Goal: Information Seeking & Learning: Check status

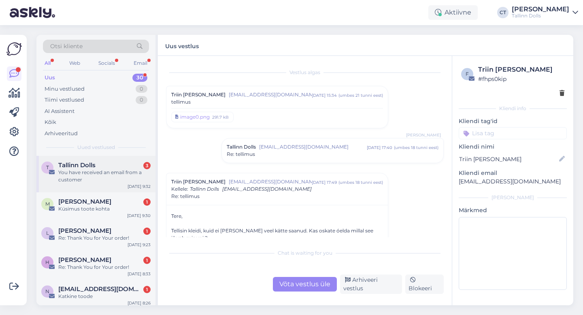
scroll to position [125, 0]
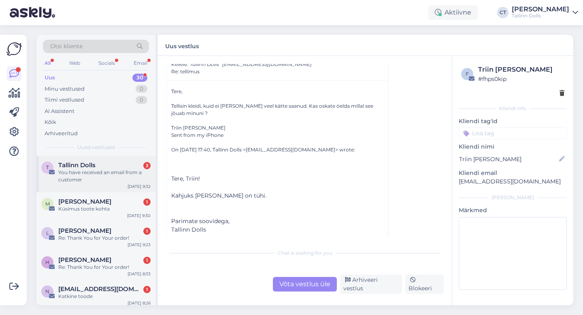
click at [74, 174] on div "You have received an email from a customer" at bounding box center [104, 176] width 92 height 15
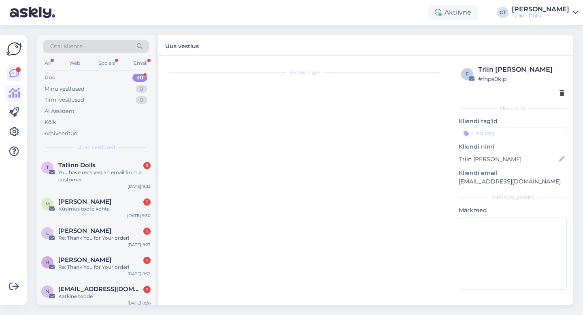
click at [15, 92] on icon at bounding box center [14, 93] width 12 height 10
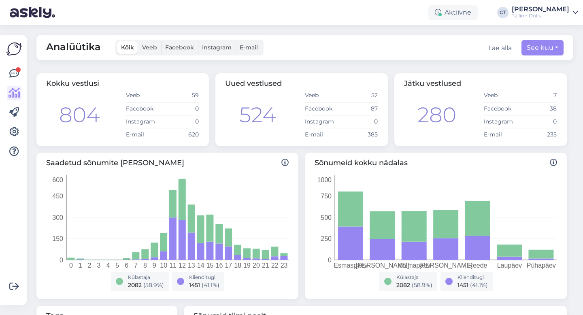
click at [247, 45] on span "E-mail" at bounding box center [249, 47] width 18 height 7
click at [236, 41] on input "E-mail" at bounding box center [236, 41] width 0 height 0
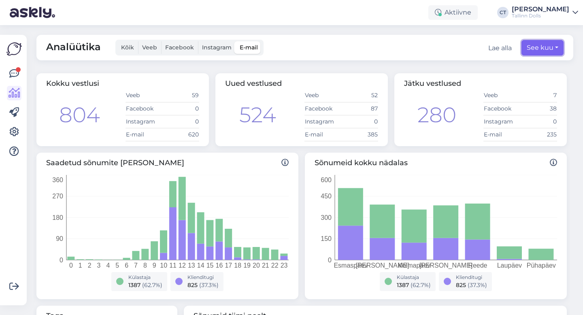
click at [545, 47] on button "See kuu" at bounding box center [542, 47] width 42 height 15
select select "7"
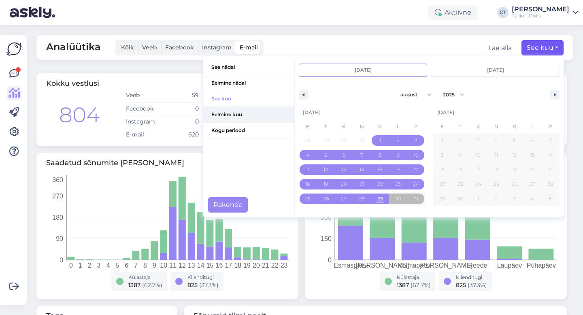
click at [232, 116] on span "Eelmine kuu" at bounding box center [248, 114] width 91 height 15
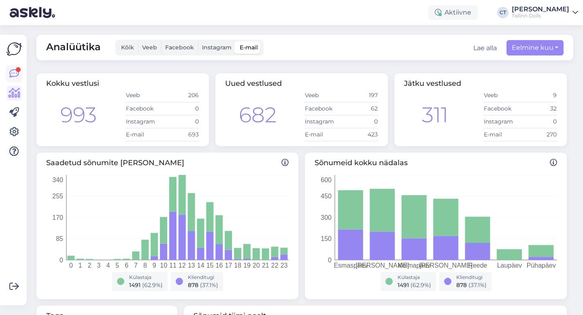
click at [13, 69] on icon at bounding box center [14, 74] width 10 height 10
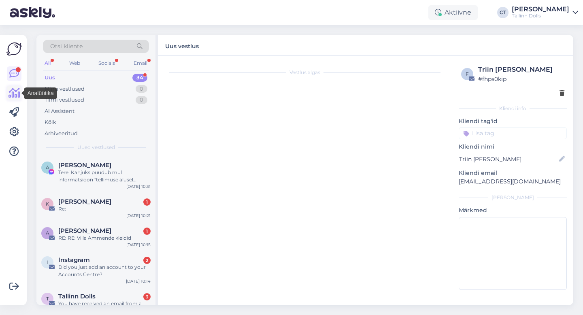
click at [16, 97] on icon at bounding box center [14, 93] width 12 height 10
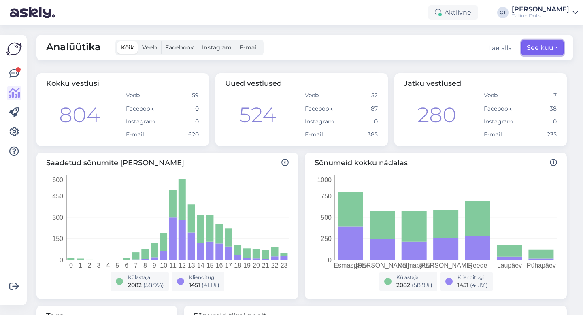
click at [542, 49] on button "See kuu" at bounding box center [542, 47] width 42 height 15
select select "7"
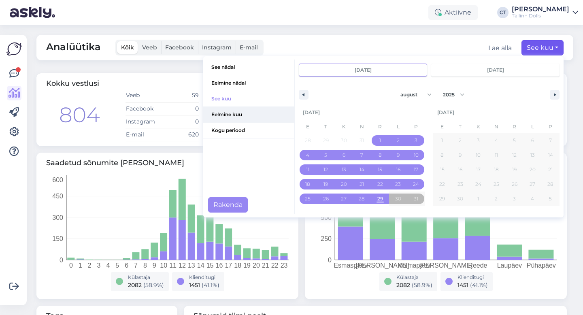
click at [231, 113] on span "Eelmine kuu" at bounding box center [248, 114] width 91 height 15
